Goal: Task Accomplishment & Management: Use online tool/utility

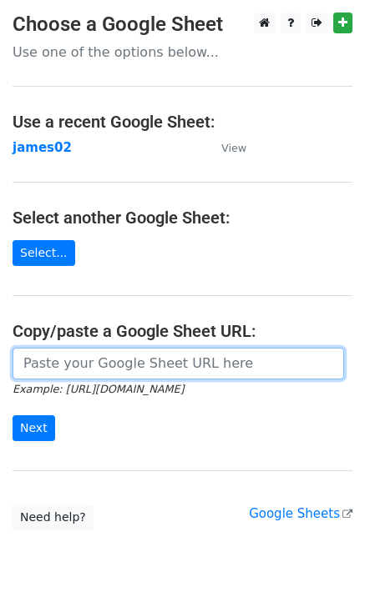
click at [83, 367] on input "url" at bounding box center [178, 364] width 331 height 32
drag, startPoint x: 72, startPoint y: 376, endPoint x: 65, endPoint y: 391, distance: 16.4
click at [72, 376] on input "url" at bounding box center [178, 364] width 331 height 32
paste input "[URL][DOMAIN_NAME]"
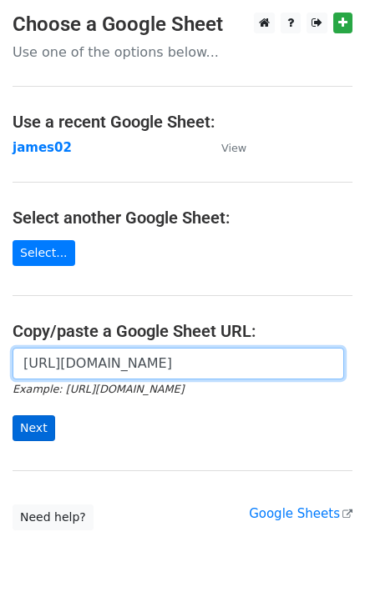
type input "[URL][DOMAIN_NAME]"
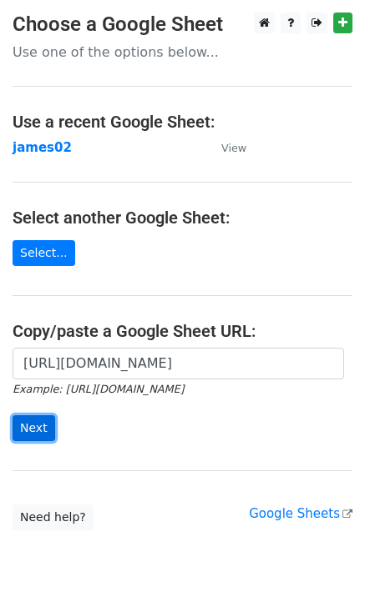
scroll to position [0, 0]
click at [39, 416] on input "Next" at bounding box center [34, 428] width 43 height 26
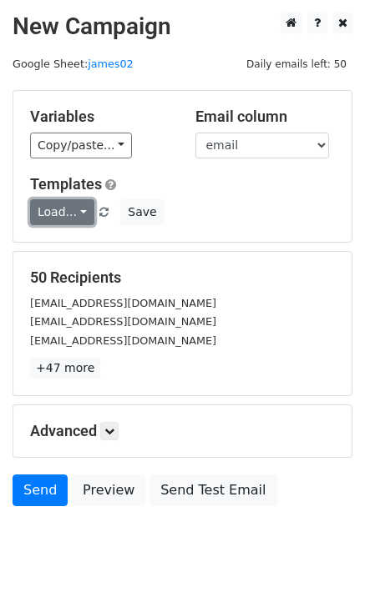
click at [68, 210] on link "Load..." at bounding box center [62, 212] width 64 height 26
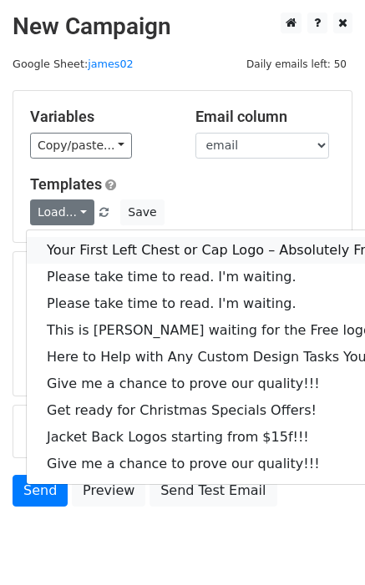
click at [84, 249] on link "Your First Left Chest or Cap Logo – Absolutely Free" at bounding box center [226, 250] width 398 height 27
